Goal: Information Seeking & Learning: Find specific fact

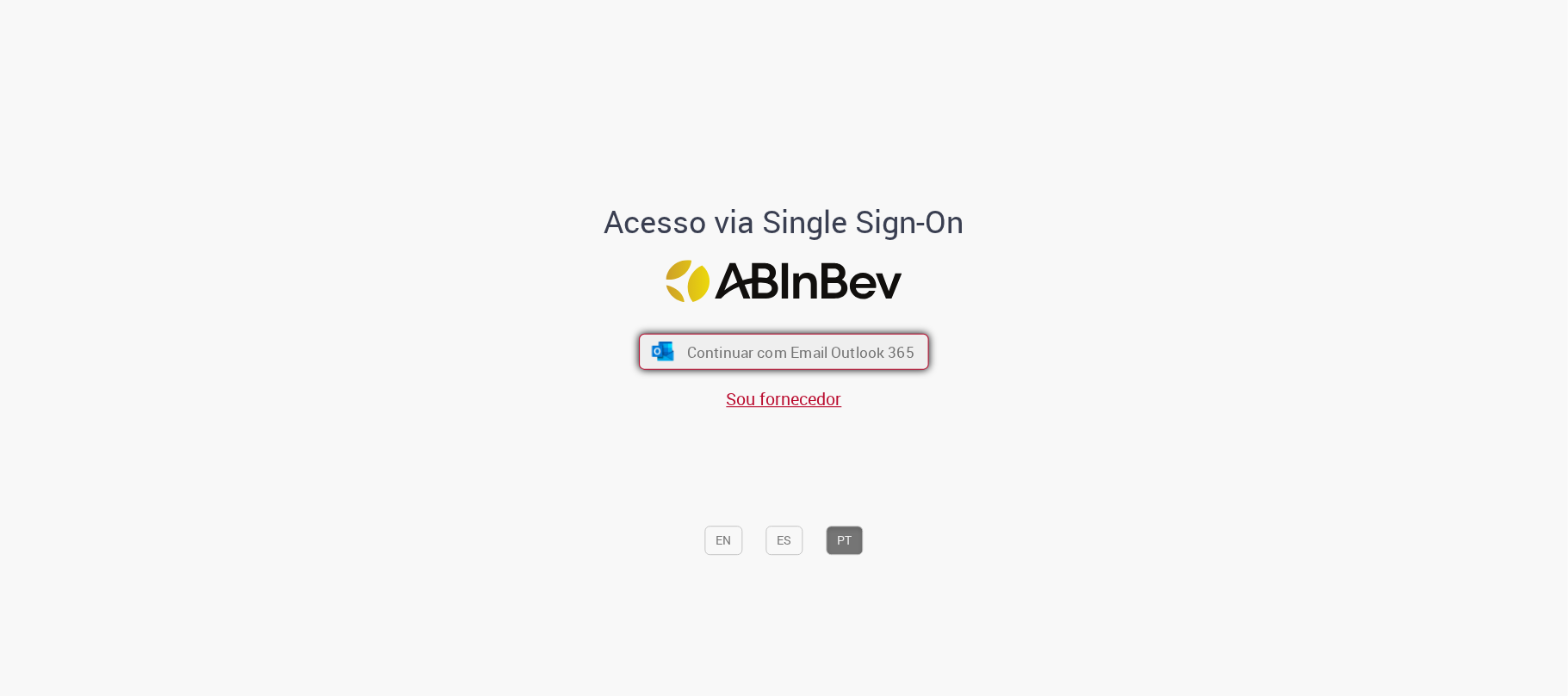
click at [728, 345] on span "Continuar com Email Outlook 365" at bounding box center [801, 352] width 228 height 20
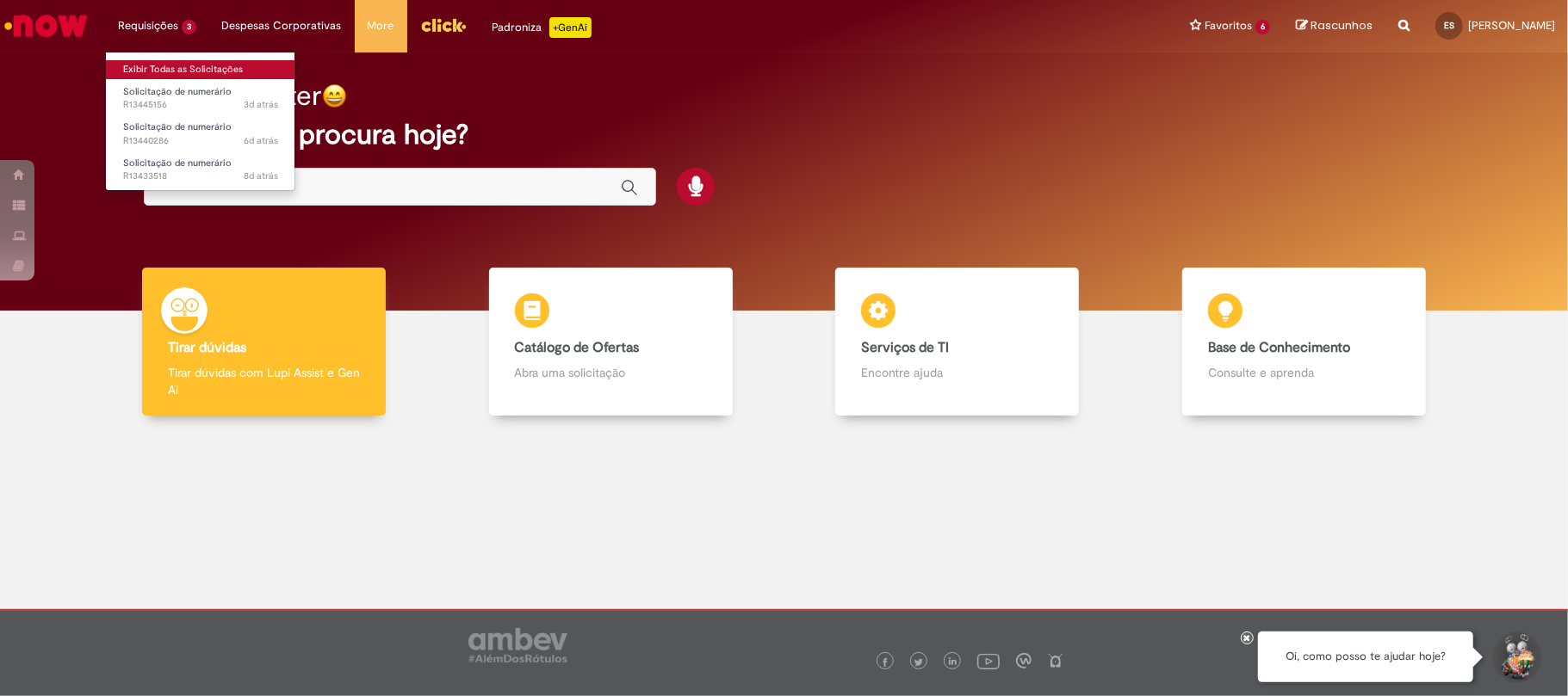
click at [207, 63] on link "Exibir Todas as Solicitações" at bounding box center [200, 69] width 189 height 19
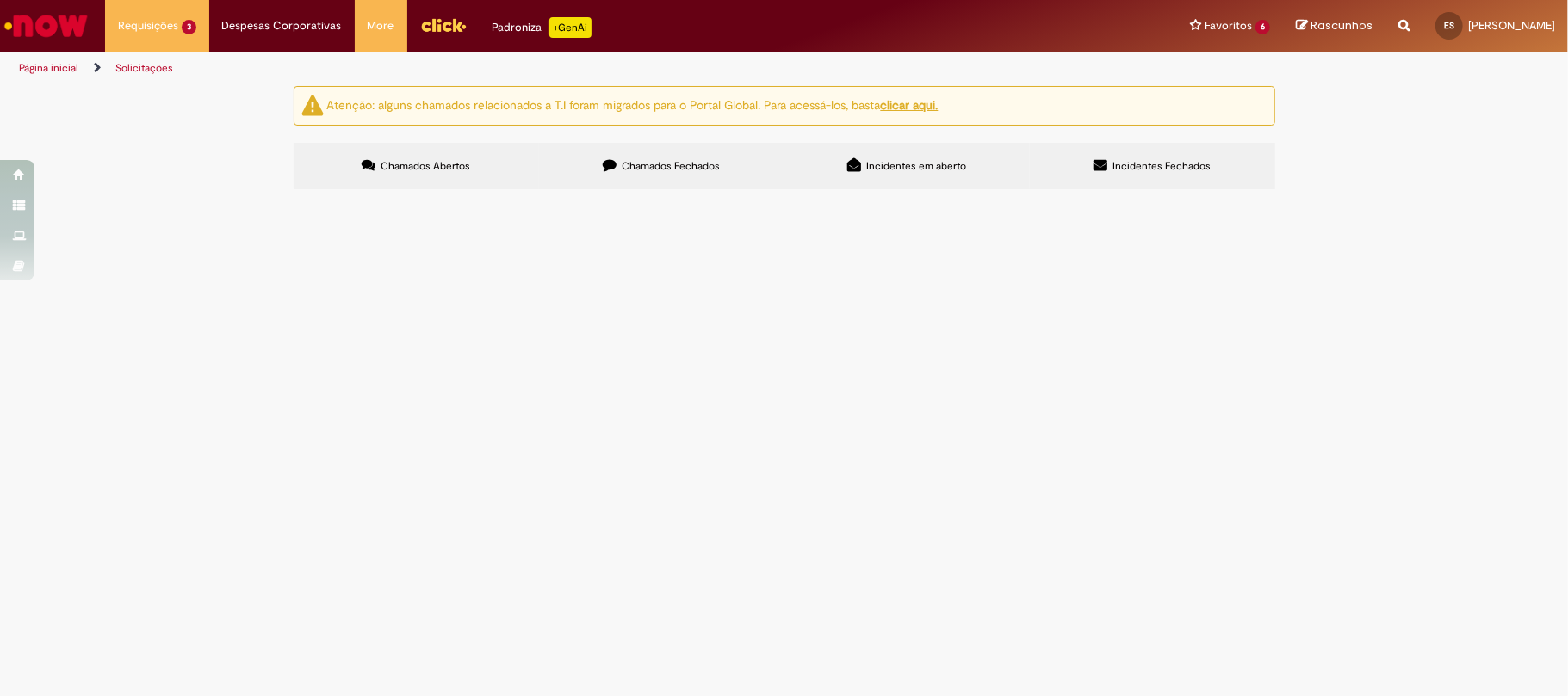
click at [569, 172] on label "Chamados Fechados" at bounding box center [662, 167] width 246 height 47
click at [0, 0] on link "2" at bounding box center [0, 0] width 0 height 0
drag, startPoint x: 432, startPoint y: 603, endPoint x: 444, endPoint y: 596, distance: 13.9
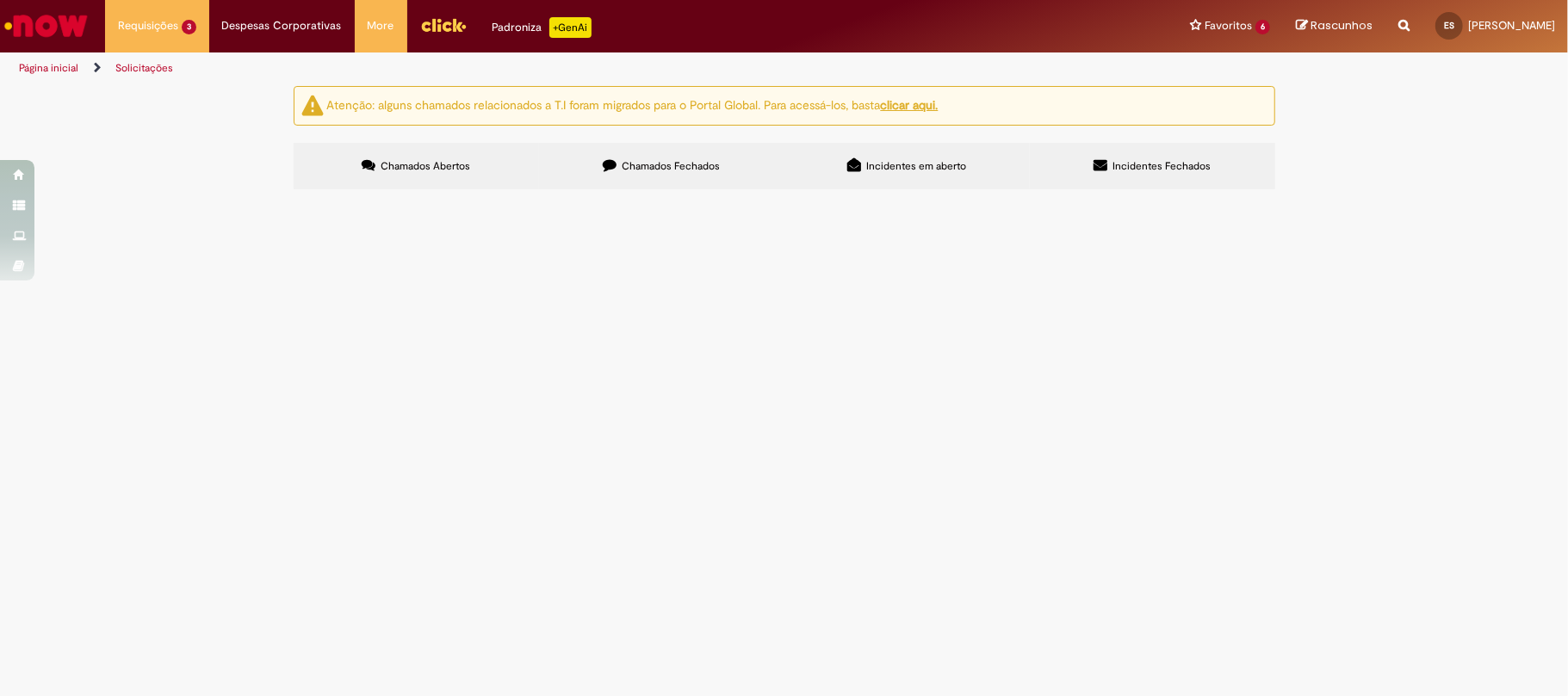
click at [0, 0] on td "Suporte Recupera" at bounding box center [0, 0] width 0 height 0
click at [0, 0] on span "Suporte Recupera" at bounding box center [0, 0] width 0 height 0
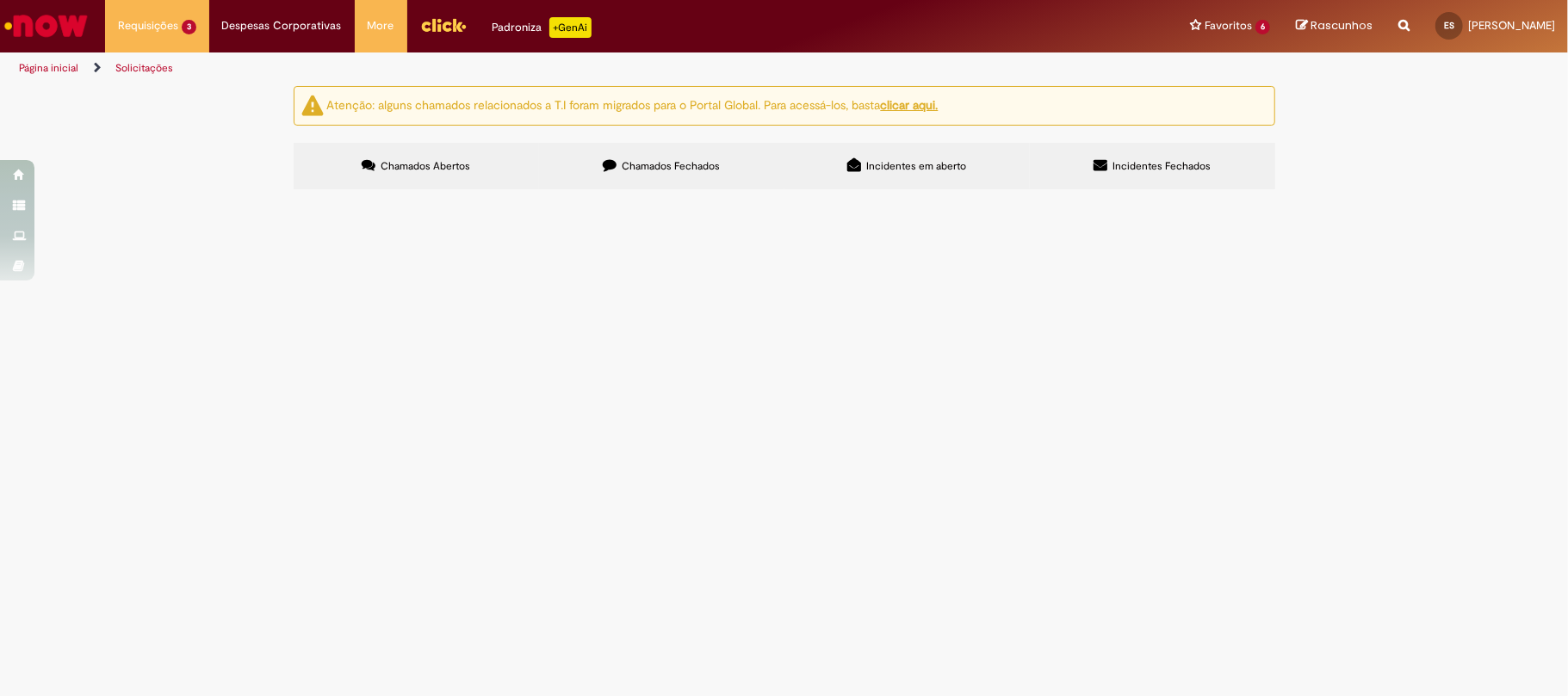
click at [0, 0] on span "Suporte Recupera" at bounding box center [0, 0] width 0 height 0
click at [444, 596] on main "Solicitações Atenção: alguns chamados relacionados a T.I foram migrados para o …" at bounding box center [784, 391] width 1568 height 611
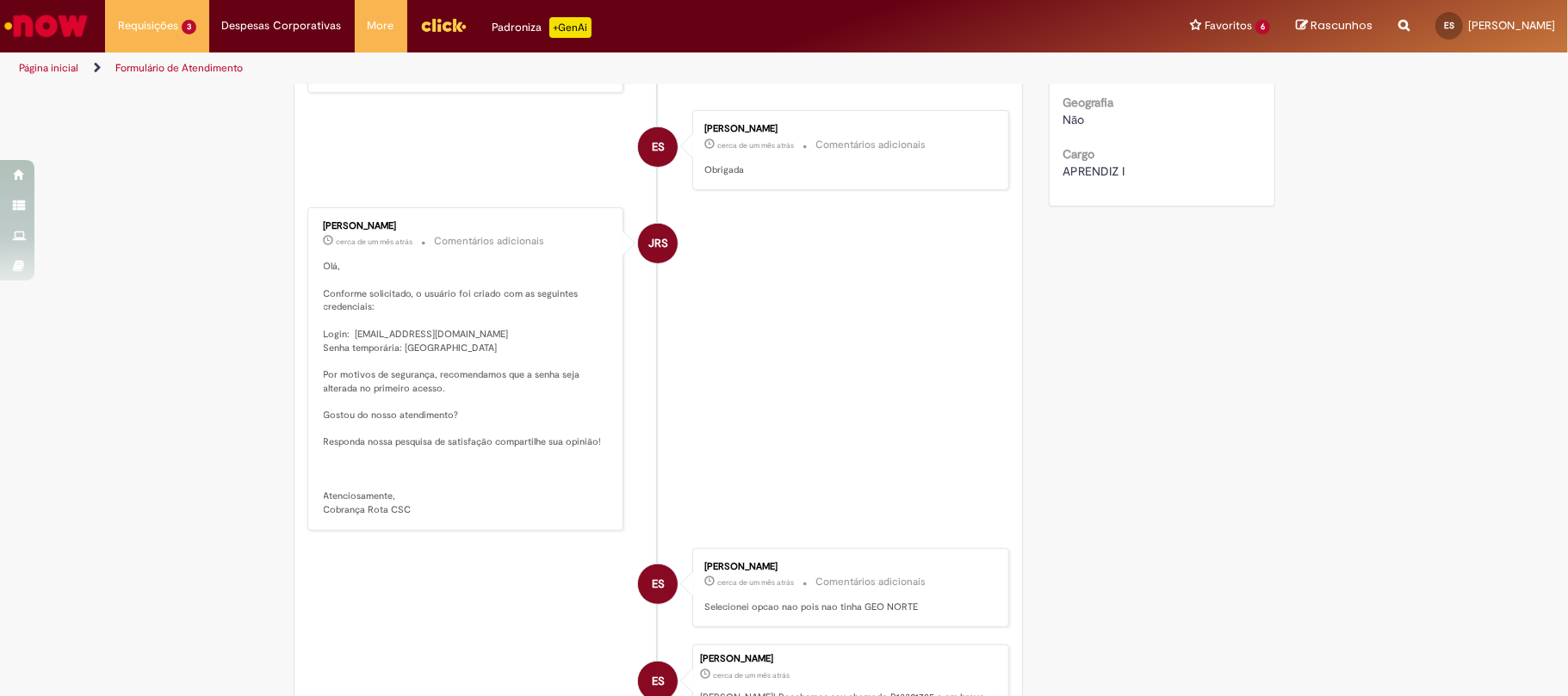
scroll to position [673, 0]
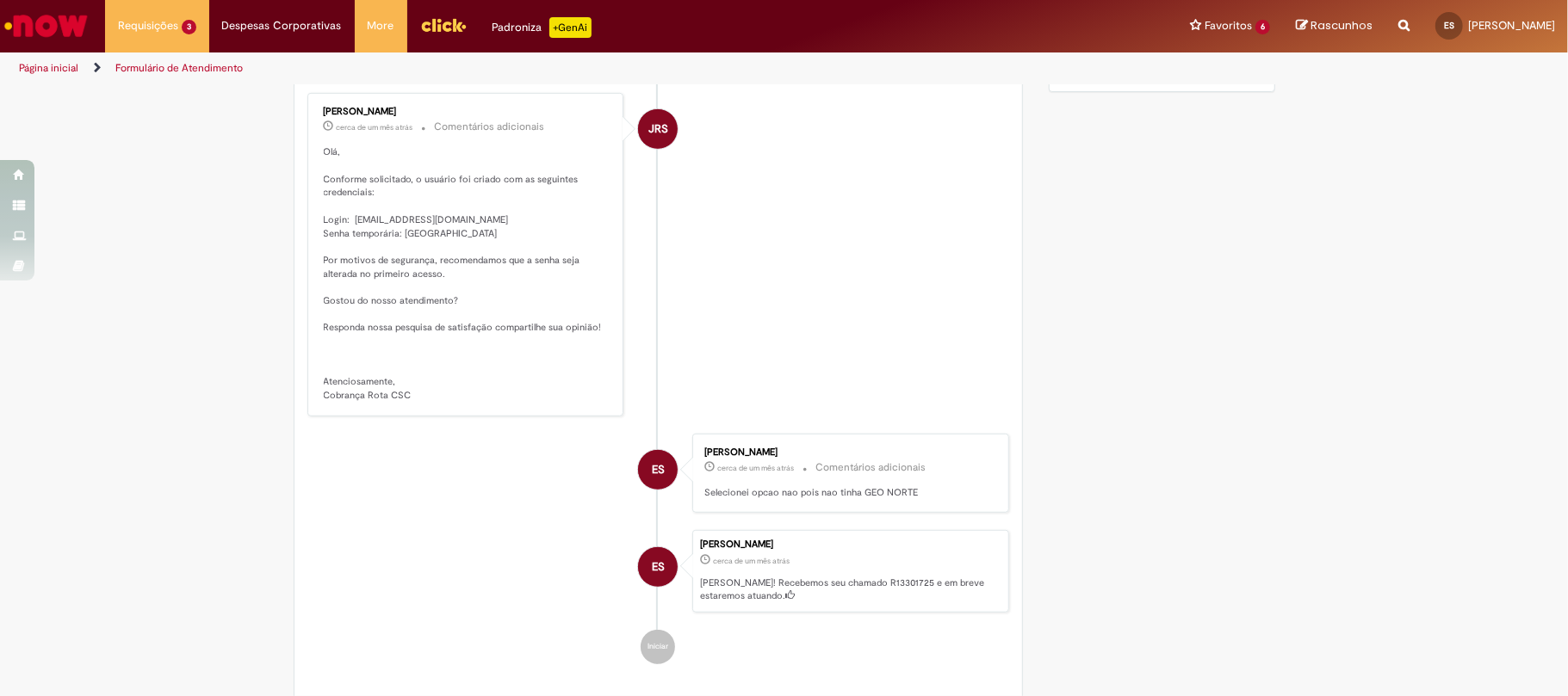
click at [351, 249] on p "Olá, Conforme solicitado, o usuário foi criado com as seguintes credenciais: Lo…" at bounding box center [467, 273] width 287 height 256
drag, startPoint x: 344, startPoint y: 246, endPoint x: 479, endPoint y: 246, distance: 135.0
click at [479, 246] on p "Olá, Conforme solicitado, o usuário foi criado com as seguintes credenciais: Lo…" at bounding box center [467, 273] width 287 height 256
copy p "99848844@AB-INBEV.COM"
drag, startPoint x: 394, startPoint y: 254, endPoint x: 455, endPoint y: 273, distance: 63.9
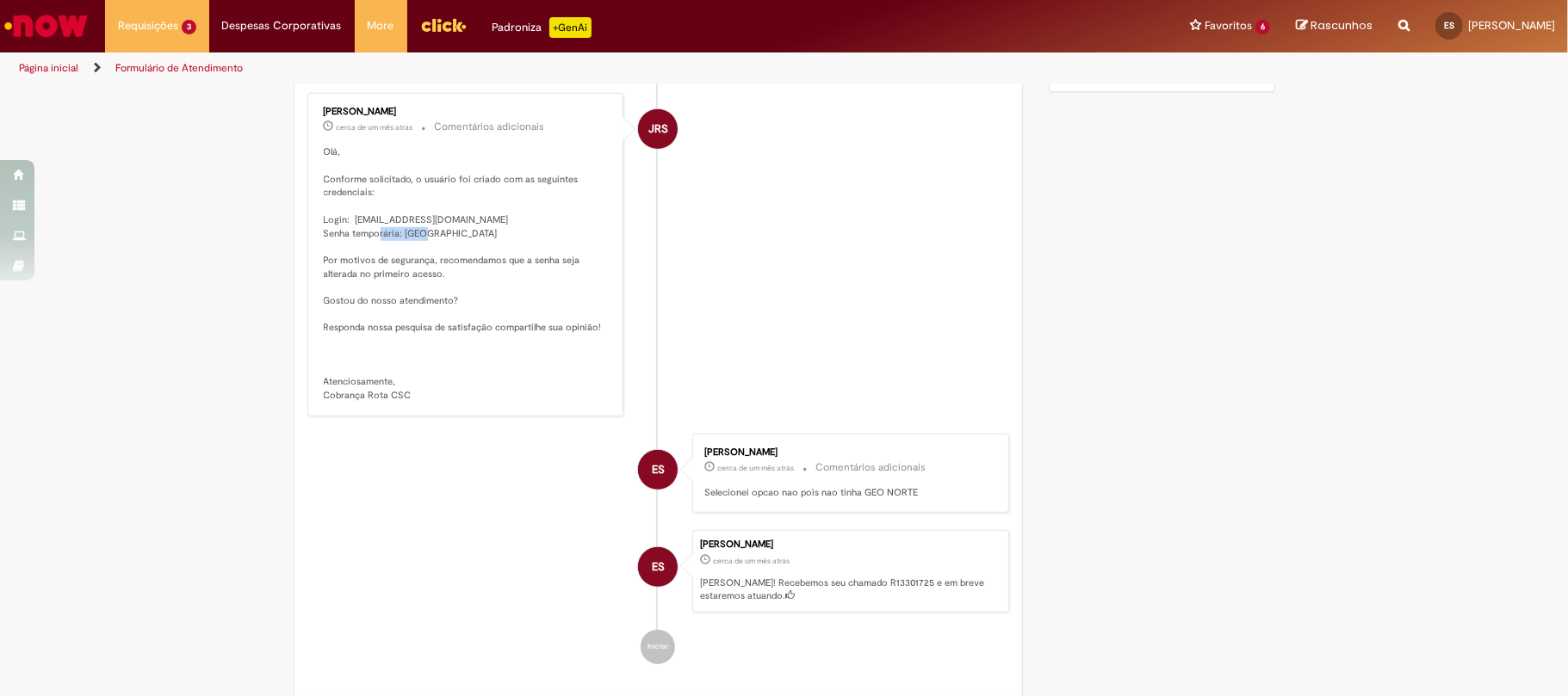
click at [455, 273] on p "Olá, Conforme solicitado, o usuário foi criado com as seguintes credenciais: Lo…" at bounding box center [467, 273] width 287 height 256
copy p "Brasil@123"
